Goal: Task Accomplishment & Management: Manage account settings

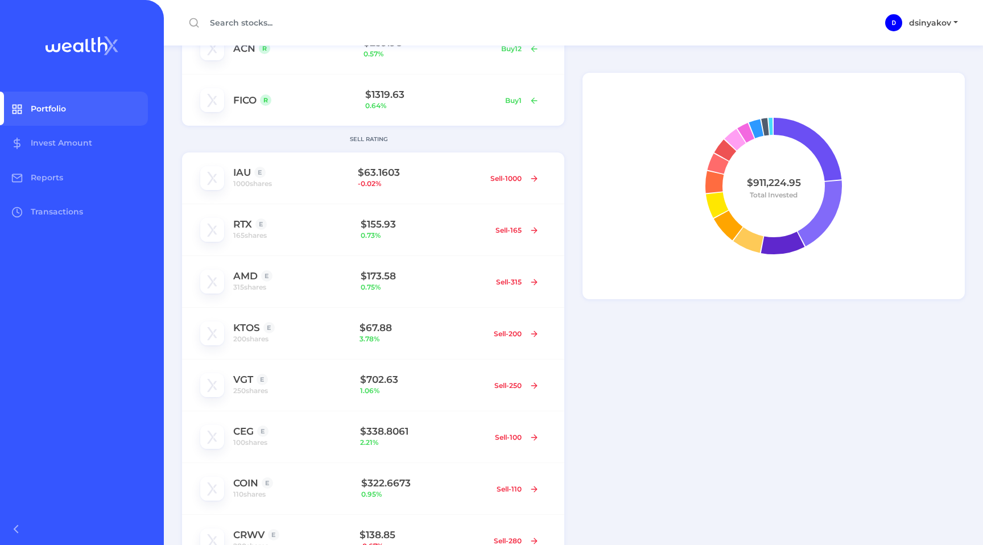
scroll to position [283, 0]
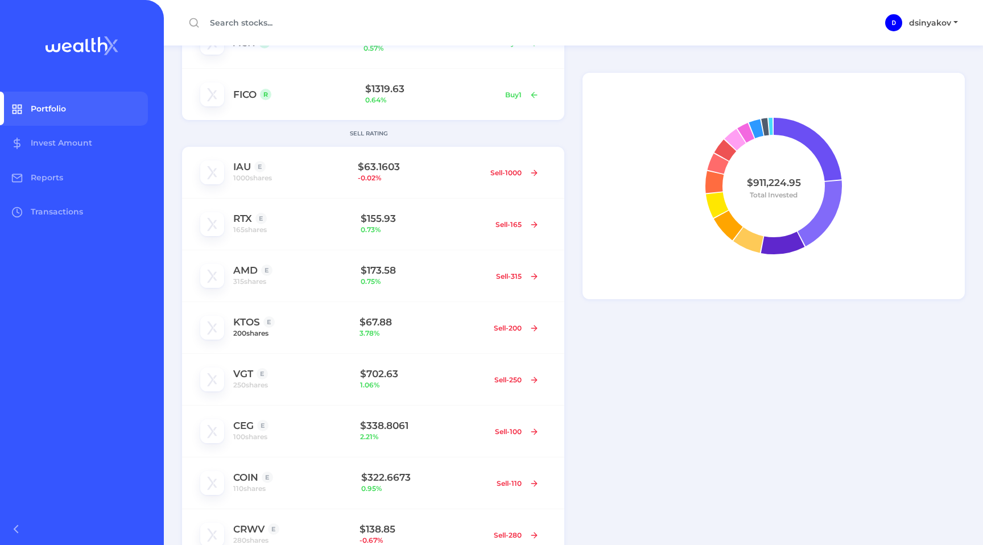
click at [261, 329] on span "200 shares" at bounding box center [250, 333] width 35 height 11
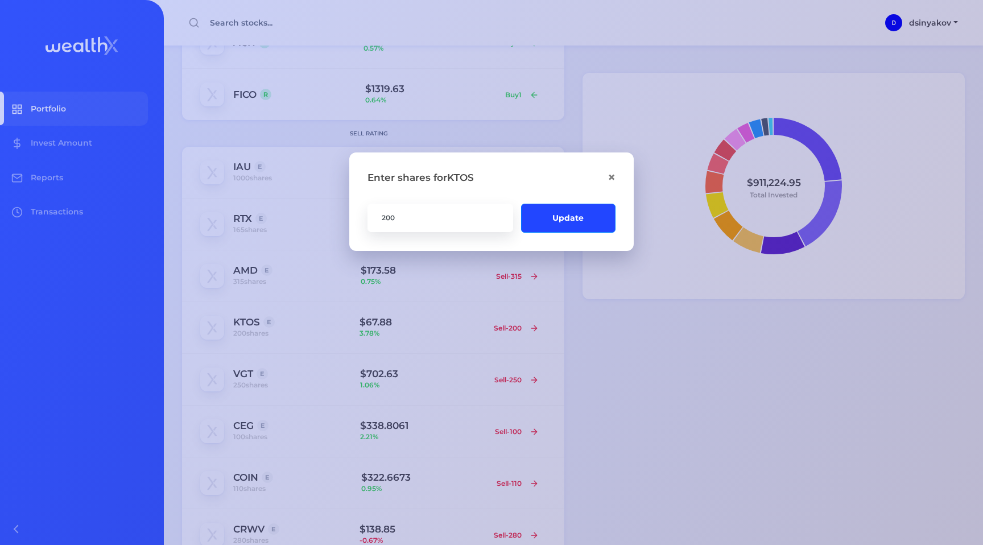
click at [441, 216] on input "200" at bounding box center [441, 217] width 146 height 28
type input "297"
click at [555, 224] on button "Update" at bounding box center [568, 217] width 94 height 28
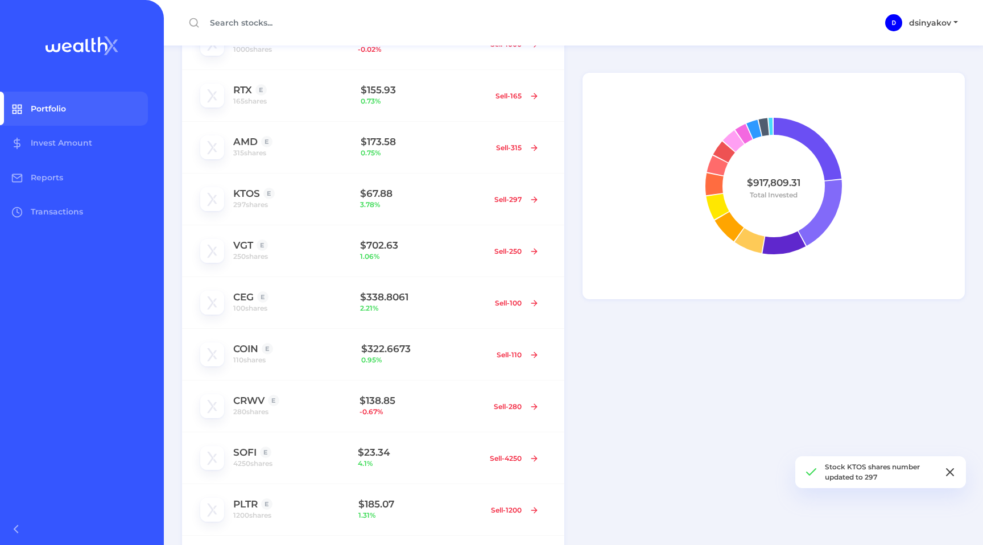
scroll to position [430, 0]
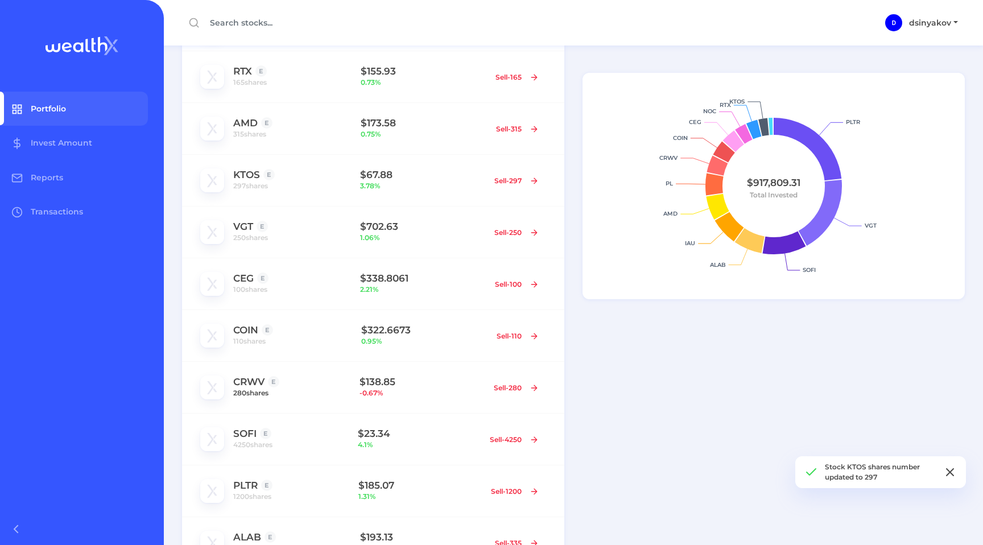
click at [263, 392] on span "280 shares" at bounding box center [250, 392] width 35 height 11
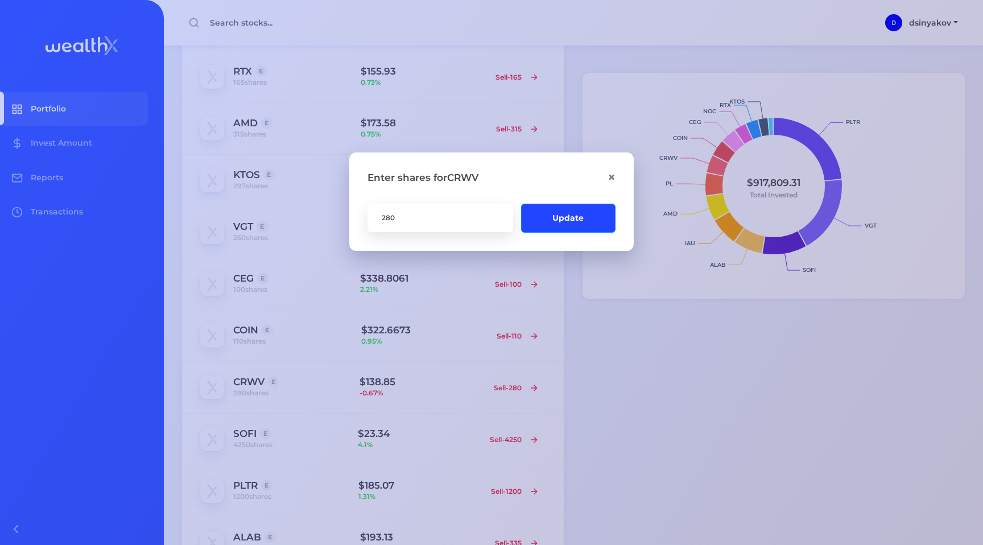
click at [424, 216] on input "280" at bounding box center [441, 217] width 146 height 28
type input "2"
type input "300"
click at [563, 209] on button "Update" at bounding box center [568, 217] width 94 height 28
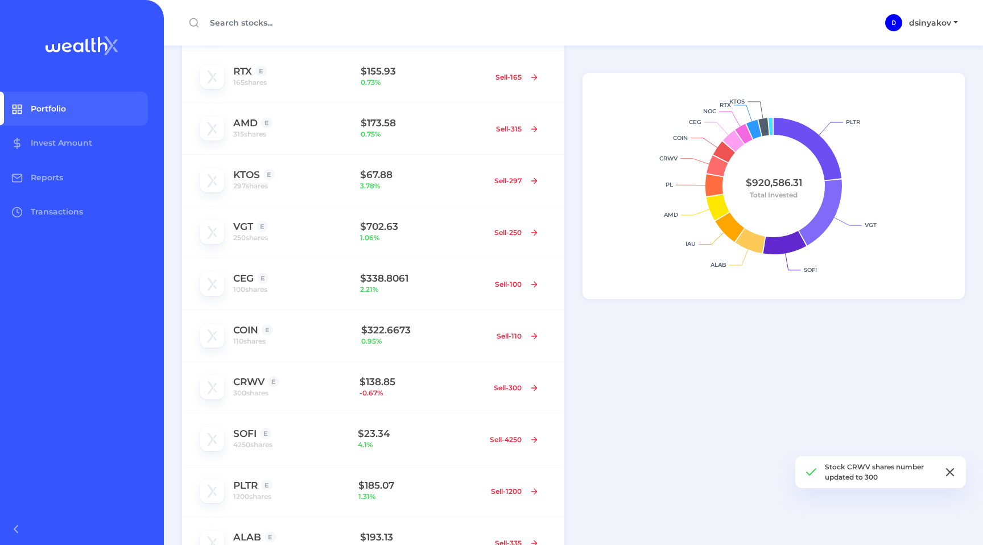
click at [948, 468] on icon at bounding box center [950, 472] width 14 height 14
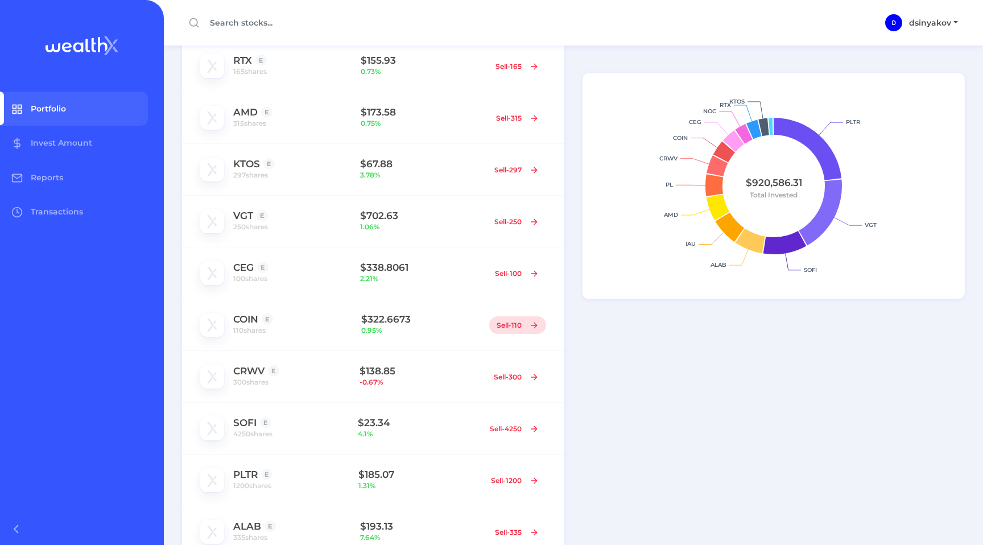
scroll to position [443, 0]
